Goal: Navigation & Orientation: Find specific page/section

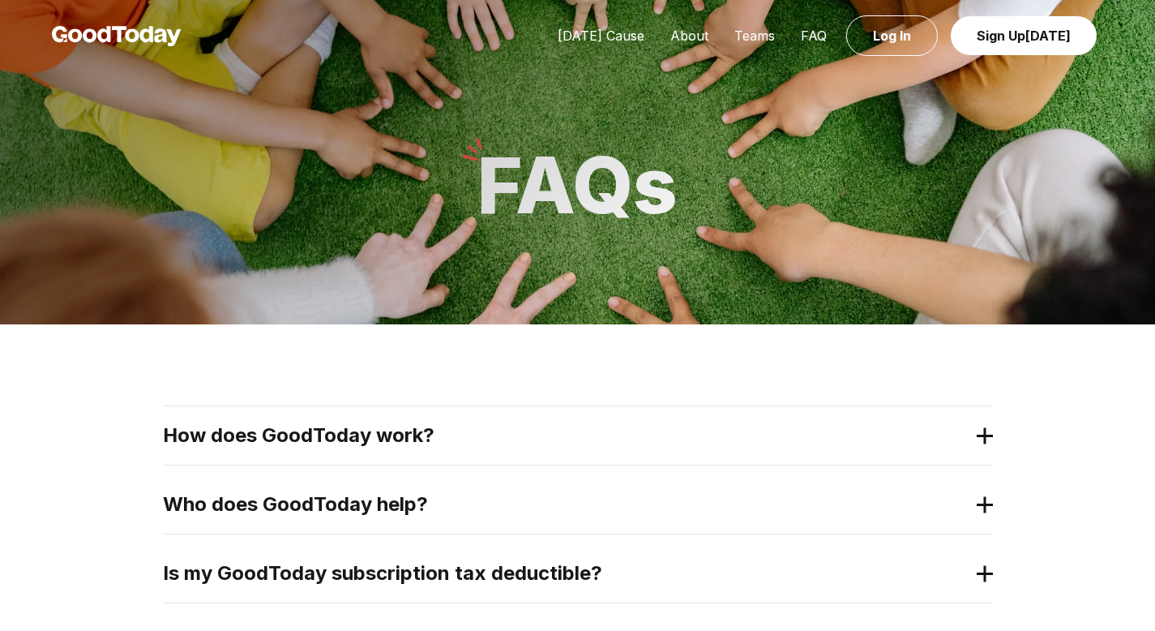
click at [100, 33] on img at bounding box center [117, 36] width 130 height 20
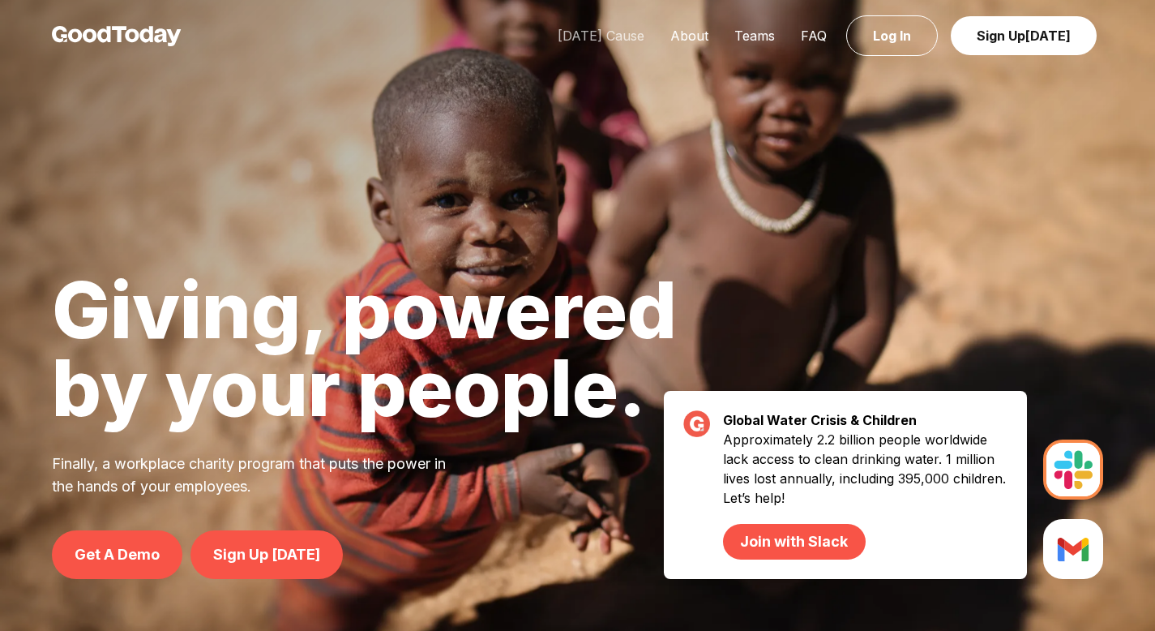
click at [617, 34] on link "[DATE] Cause" at bounding box center [601, 36] width 113 height 16
